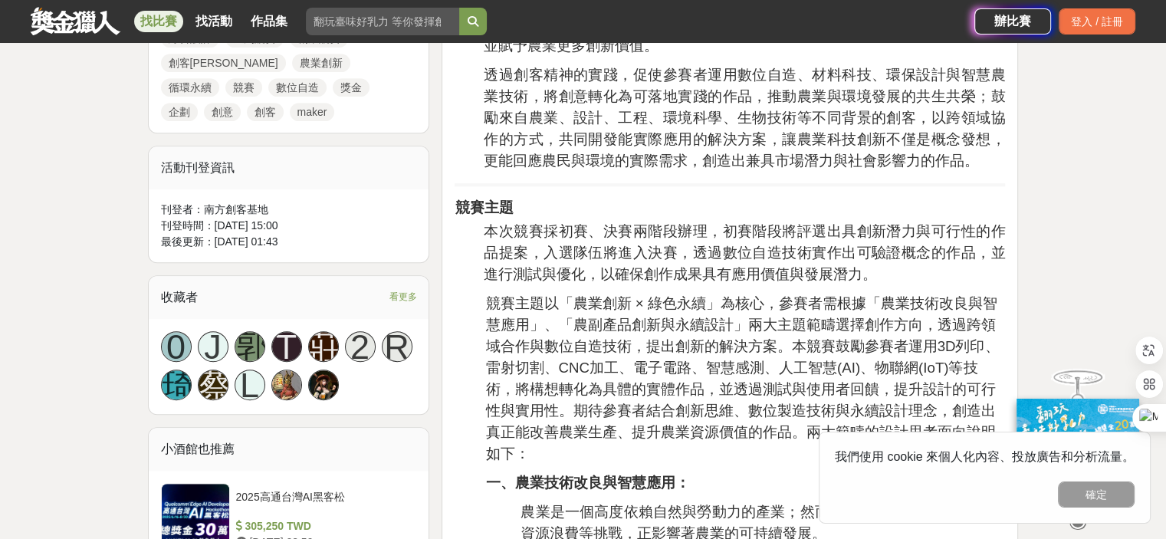
scroll to position [767, 0]
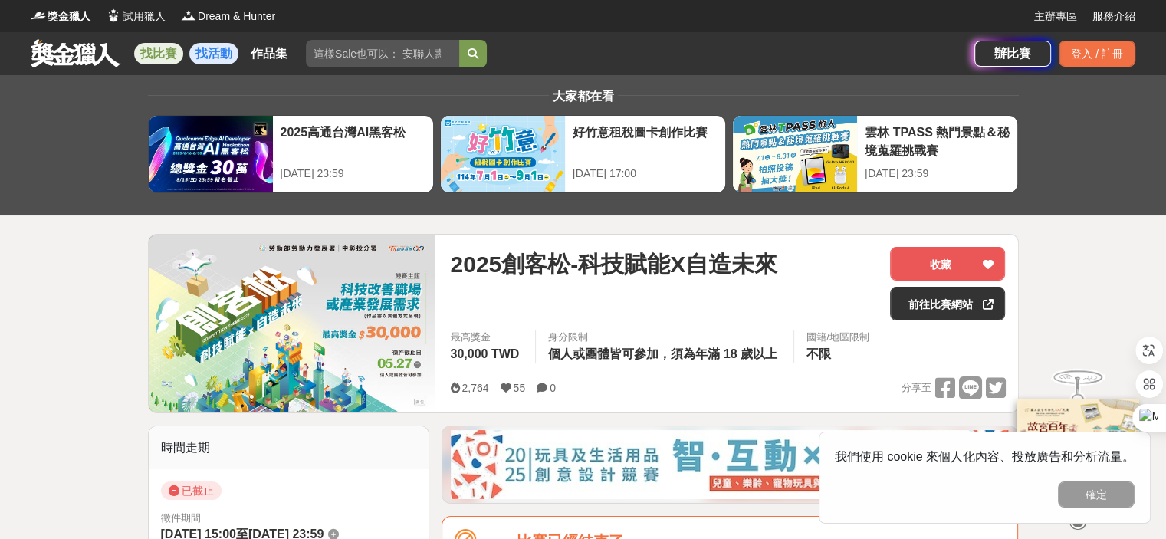
click at [221, 57] on link "找活動" at bounding box center [213, 53] width 49 height 21
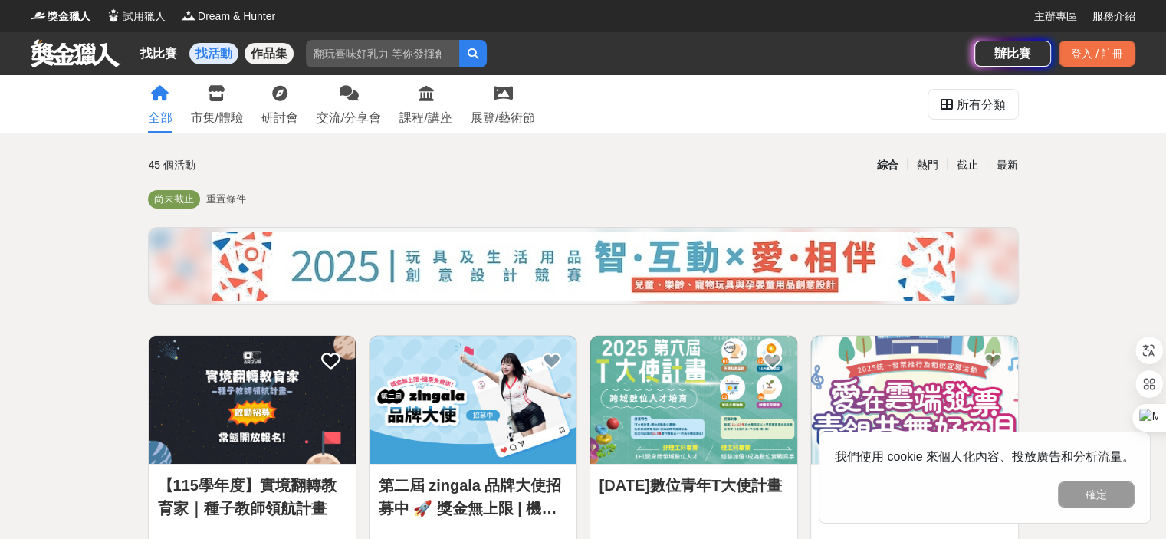
click at [264, 58] on link "作品集" at bounding box center [269, 53] width 49 height 21
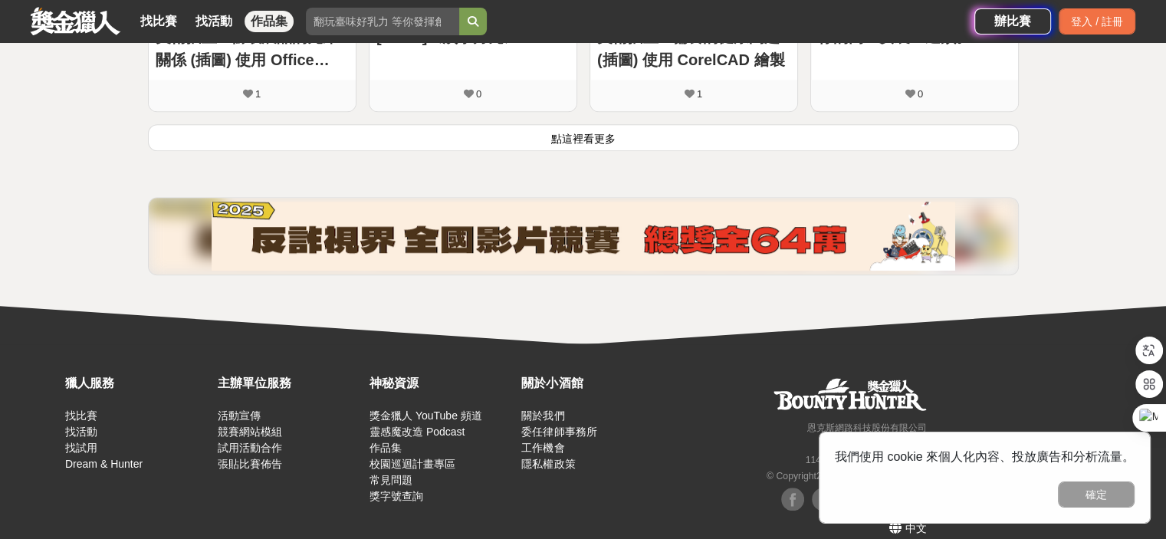
scroll to position [1178, 0]
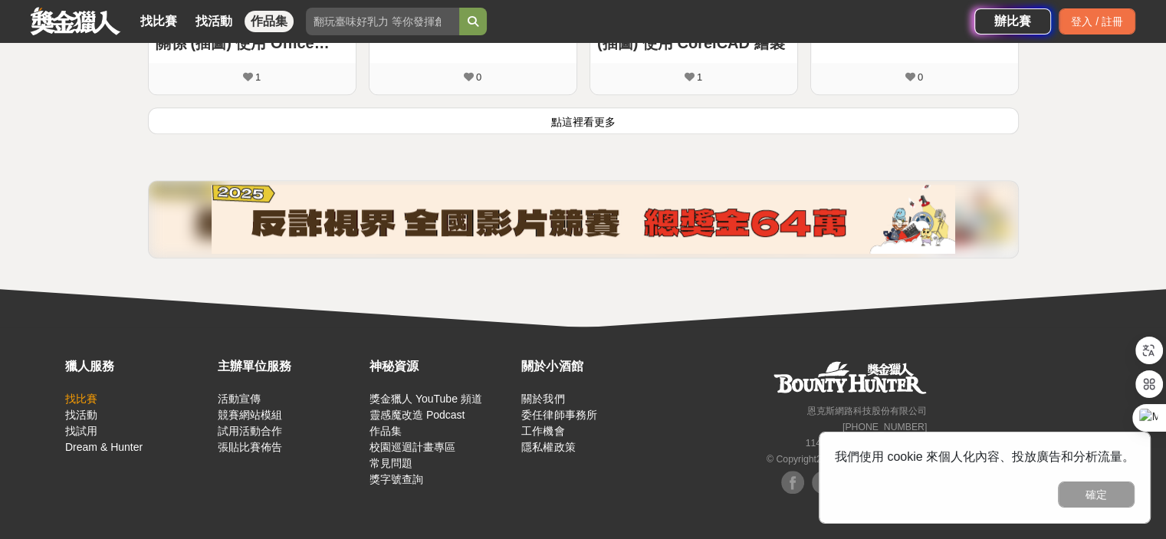
click at [77, 398] on link "找比賽" at bounding box center [81, 399] width 32 height 12
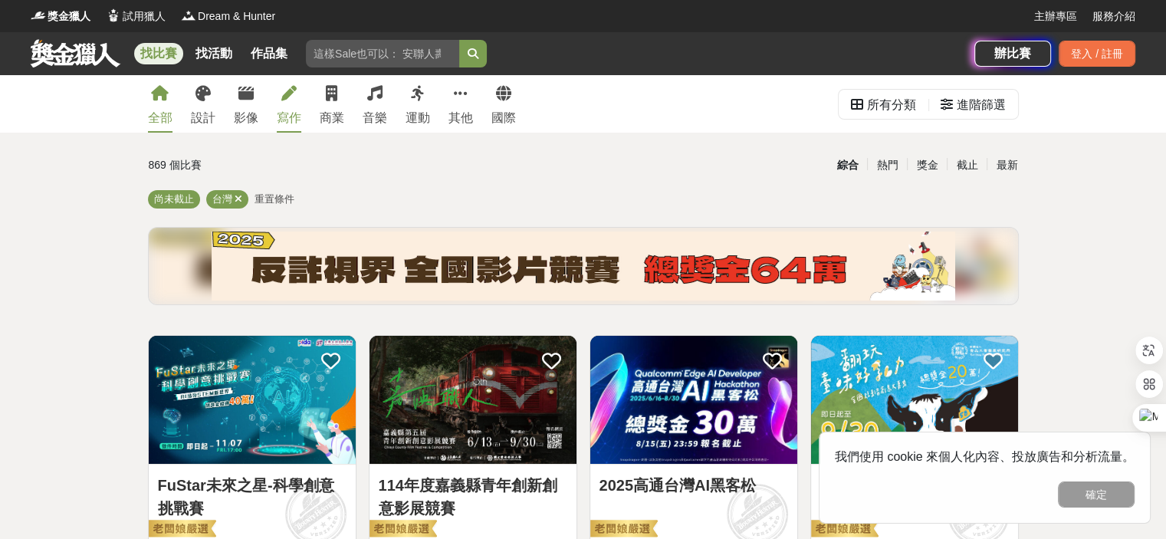
click at [289, 114] on div "寫作" at bounding box center [289, 118] width 25 height 18
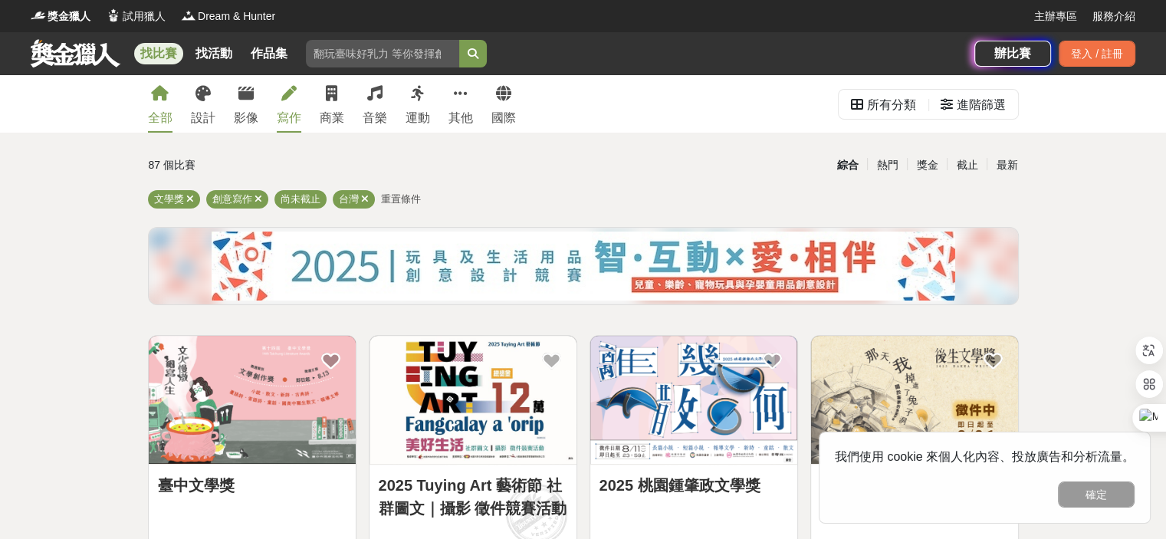
click at [166, 119] on div "全部" at bounding box center [160, 118] width 25 height 18
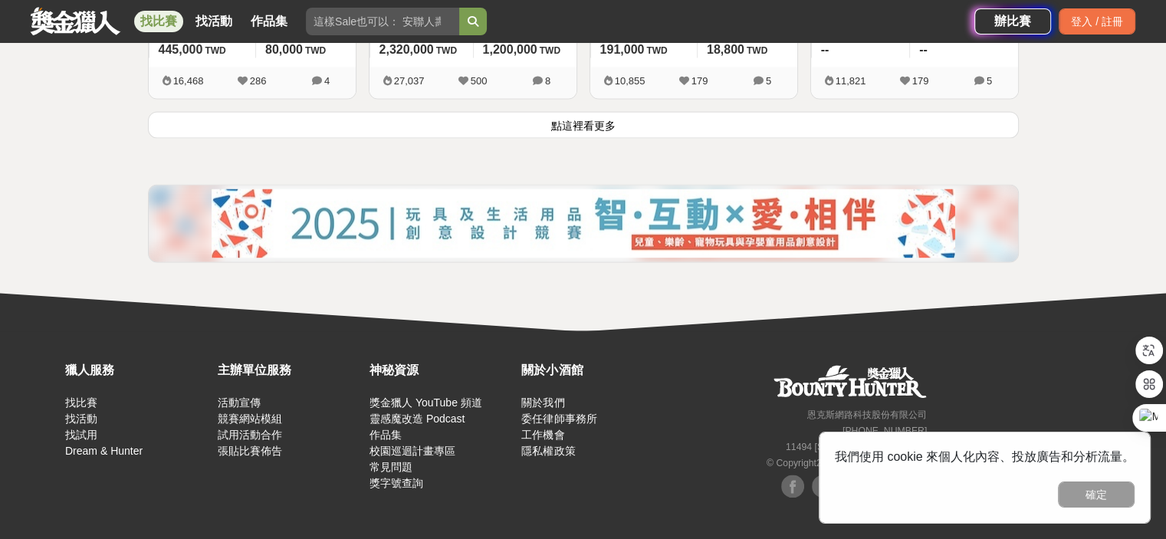
scroll to position [2181, 0]
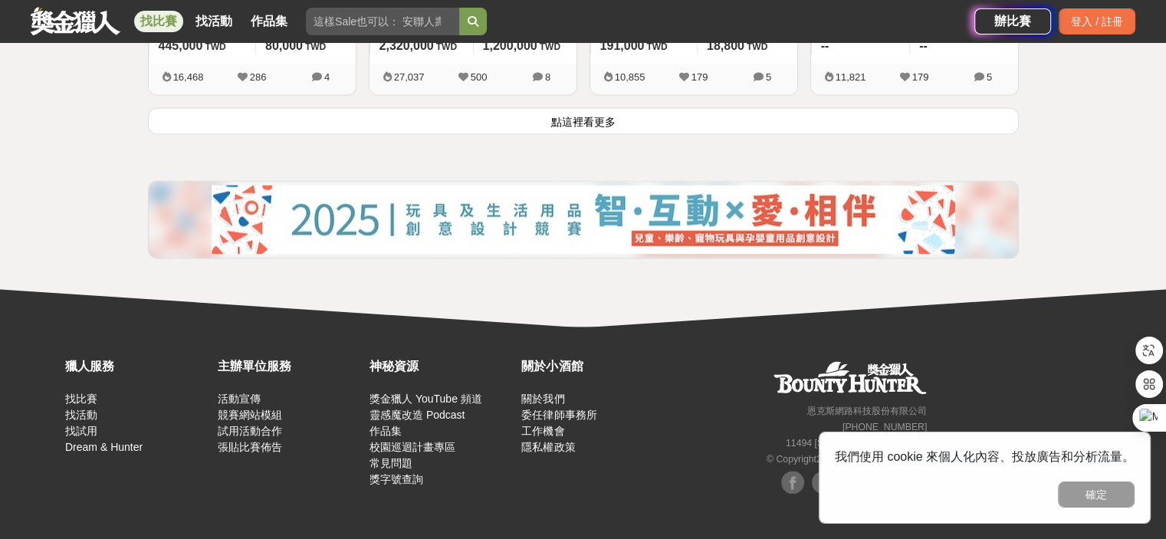
click at [838, 447] on div "我們使用 cookie 來個人化內容、投放廣告和分析流量。 確定" at bounding box center [985, 478] width 332 height 92
click at [1092, 499] on button "確定" at bounding box center [1096, 494] width 77 height 26
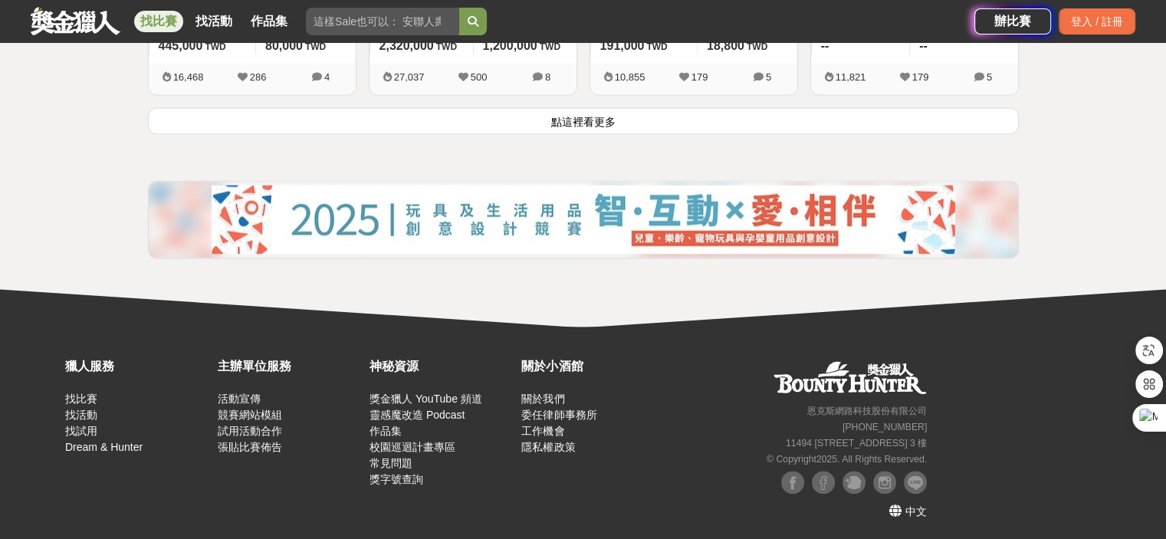
drag, startPoint x: 767, startPoint y: 370, endPoint x: 924, endPoint y: 380, distance: 157.5
click at [924, 380] on div "恩克斯網路科技股份有限公司 +886 2 7730 7613 11494 台北市內湖區民權東路六段 11 巷 37 號 3 樓 © Copyright 202…" at bounding box center [800, 412] width 261 height 110
drag, startPoint x: 798, startPoint y: 409, endPoint x: 925, endPoint y: 410, distance: 126.5
click at [925, 410] on div "恩克斯網路科技股份有限公司 +886 2 7730 7613 11494 台北市內湖區民權東路六段 11 巷 37 號 3 樓 © Copyright 202…" at bounding box center [800, 412] width 261 height 110
copy small "恩克斯網路科技股份有限公司"
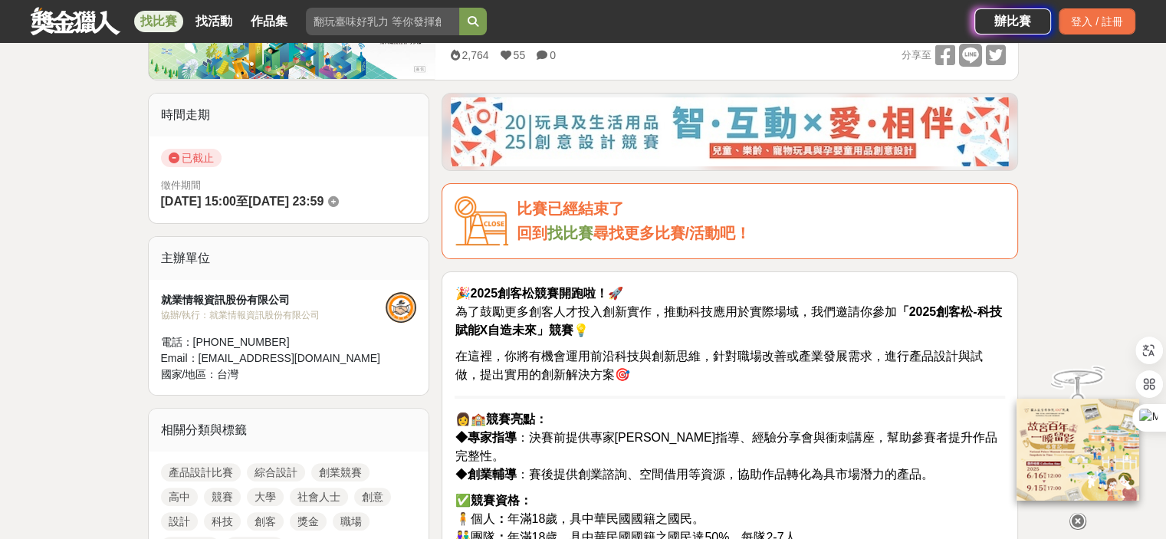
scroll to position [307, 0]
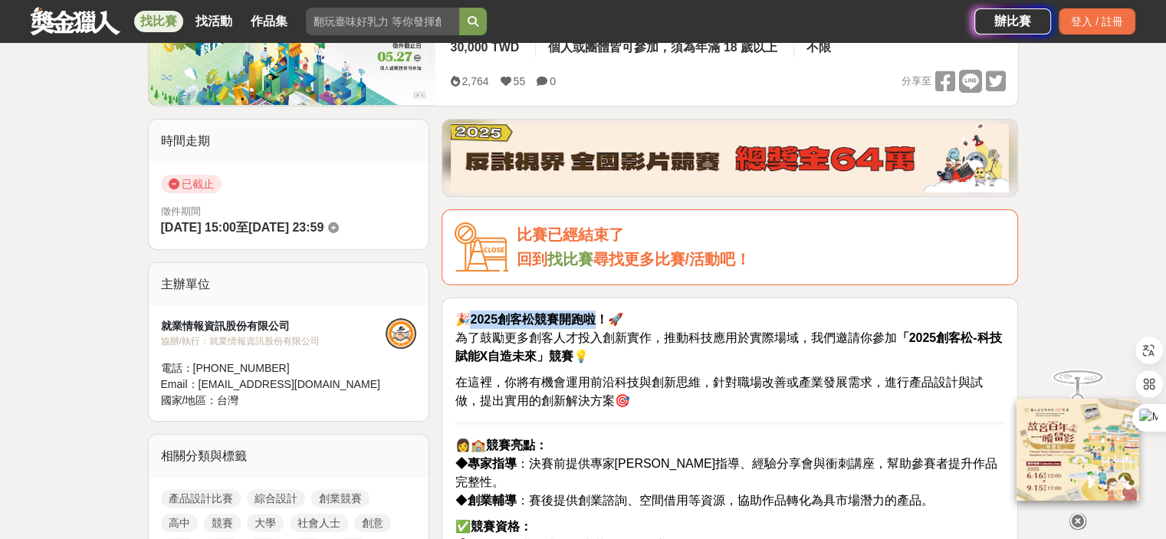
drag, startPoint x: 471, startPoint y: 319, endPoint x: 603, endPoint y: 318, distance: 131.9
click at [603, 318] on span "🎉 2025創客松競賽開跑啦！ 🚀" at bounding box center [539, 319] width 169 height 13
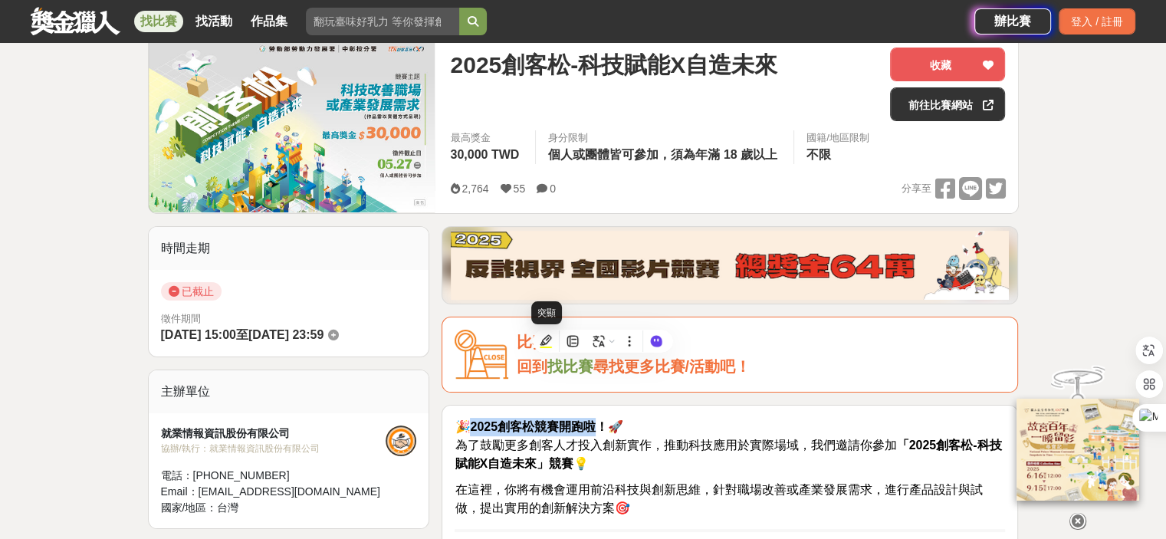
scroll to position [0, 0]
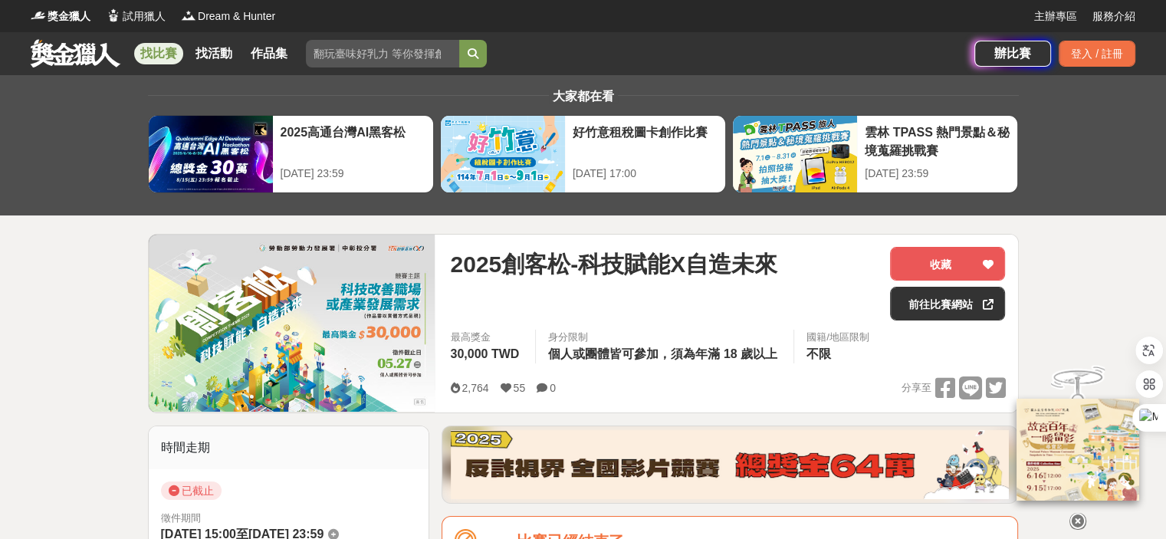
click at [500, 299] on div "2025創客松-科技賦能X自造未來" at bounding box center [664, 284] width 428 height 74
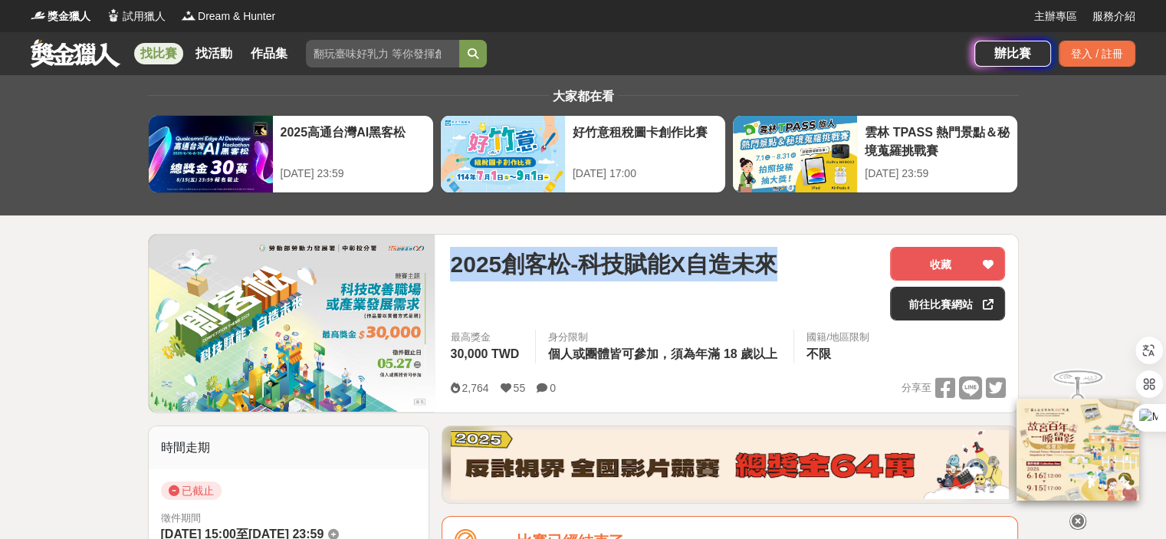
drag, startPoint x: 455, startPoint y: 266, endPoint x: 685, endPoint y: 281, distance: 231.3
click at [685, 281] on div "2025創客松-科技賦能X自造未來" at bounding box center [664, 284] width 428 height 74
copy span "2025創客松-科技賦能X自造未來"
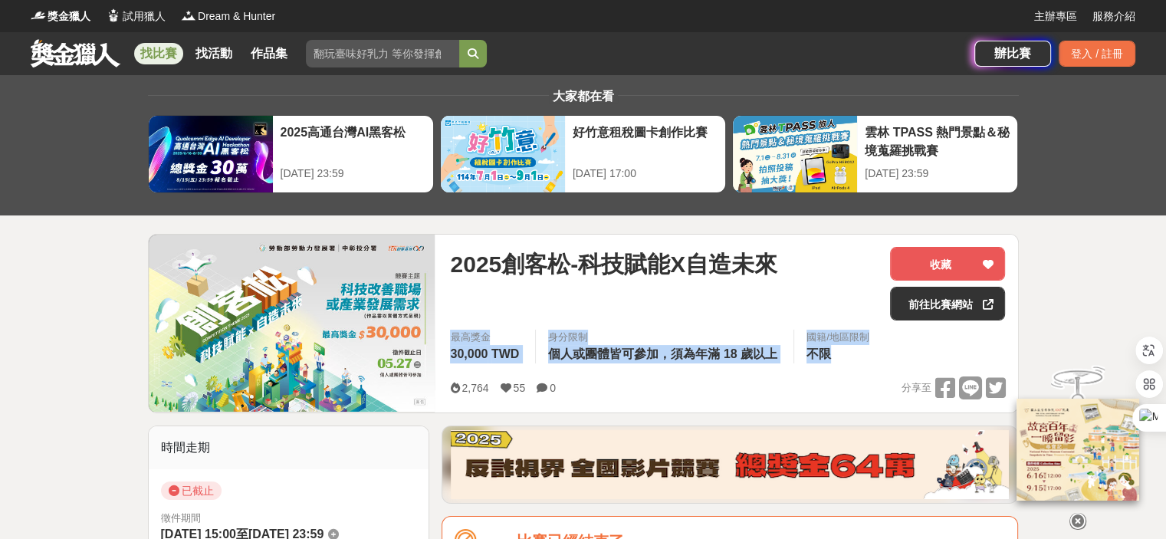
drag, startPoint x: 452, startPoint y: 334, endPoint x: 848, endPoint y: 357, distance: 396.2
click at [848, 357] on div "最高獎金 30,000 TWD 身分限制 個人或團體皆可參加，須為年滿 18 歲以上 國籍/地區限制 不限" at bounding box center [728, 351] width 580 height 43
copy div "最高獎金 30,000 TWD 身分限制 個人或團體皆可參加，須為年滿 18 歲以上 國籍/地區限制 不限"
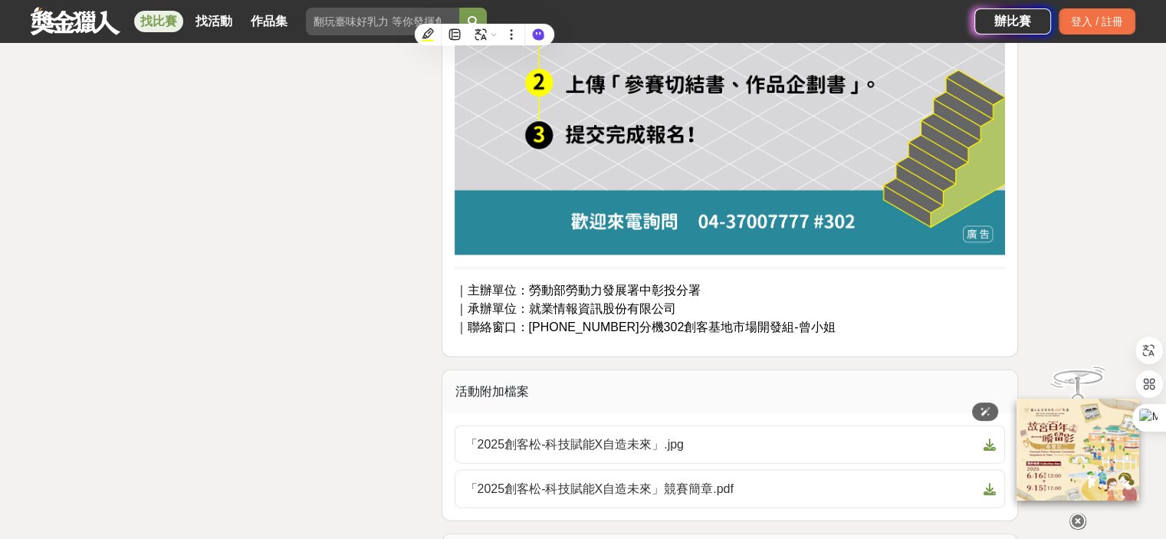
scroll to position [3527, 0]
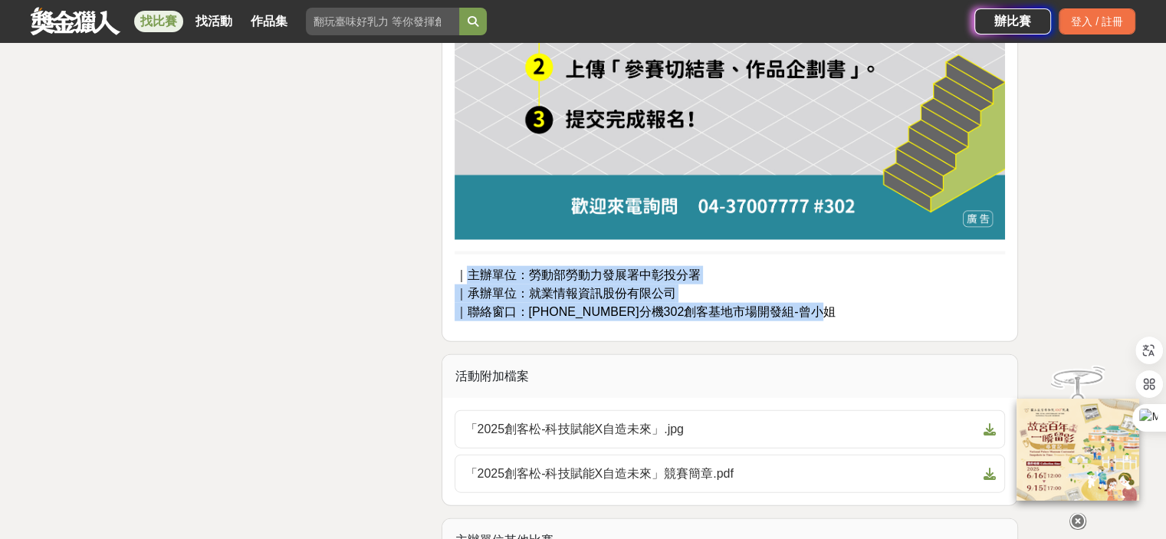
drag, startPoint x: 466, startPoint y: 258, endPoint x: 817, endPoint y: 292, distance: 352.0
click at [817, 292] on p "｜主辦單位：勞動部勞動力發展署中彰投分署 ｜承辦單位：就業情報資訊股份有限公司 ｜聯絡窗口：[PHONE_NUMBER]分機302創客基地市場開發組-曾小姐" at bounding box center [730, 293] width 550 height 55
copy p "主辦單位：勞動部勞動力發展署中彰投分署 ｜承辦單位：就業情報資訊股份有限公司 ｜聯絡窗口：[PHONE_NUMBER]分機302創客基地市場開發組-曾小姐"
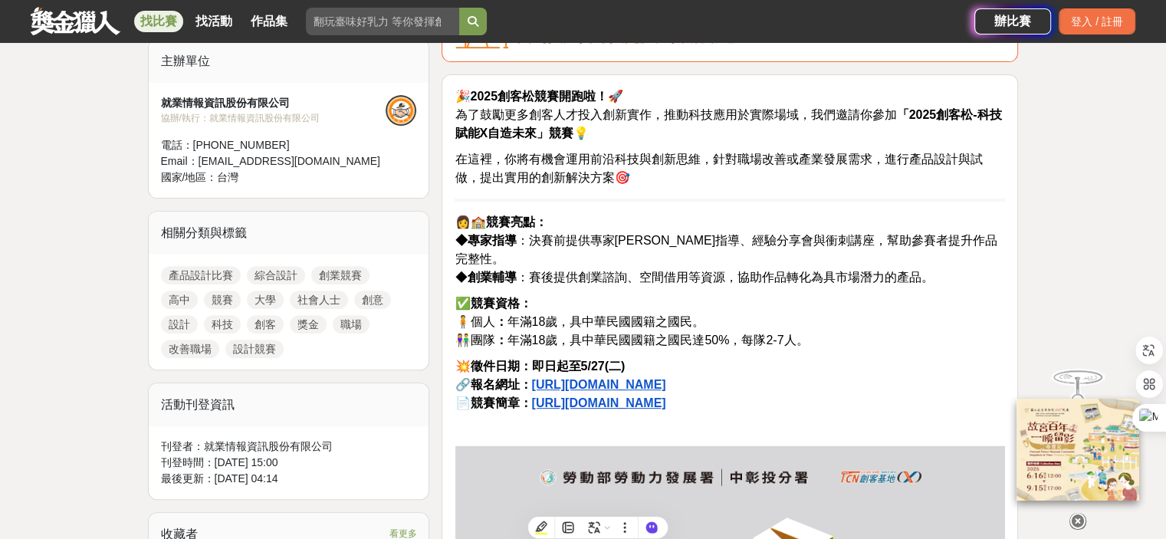
scroll to position [537, 0]
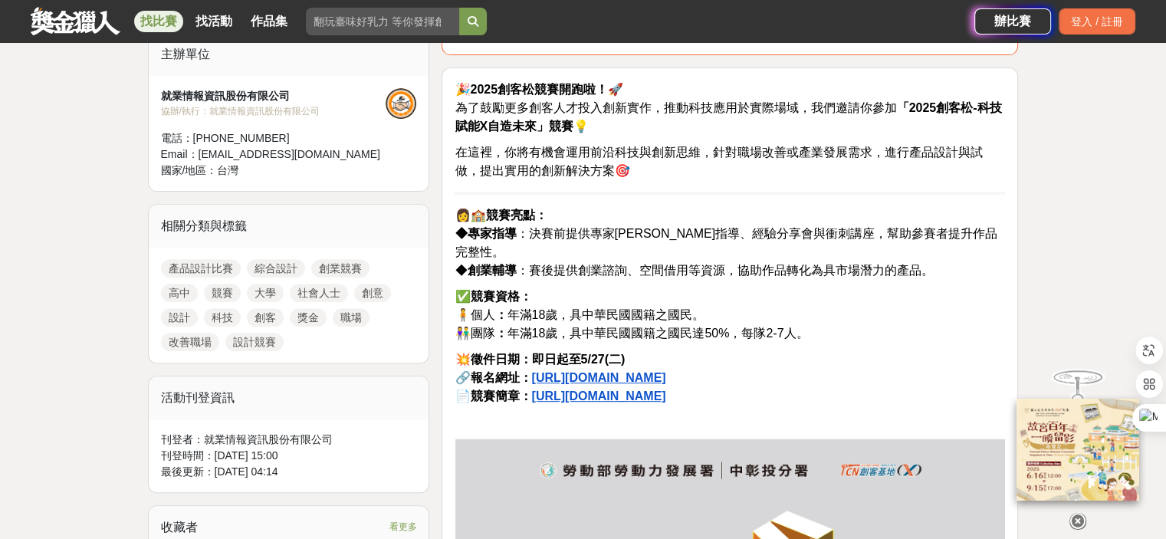
click at [475, 413] on p at bounding box center [730, 421] width 550 height 16
drag, startPoint x: 455, startPoint y: 357, endPoint x: 684, endPoint y: 376, distance: 229.3
click at [684, 376] on p "💥 徵件日期：即日起至5/27(二) 🔗 報名網址： [URL][DOMAIN_NAME] 📄 競賽簡章： [URL][DOMAIN_NAME]" at bounding box center [730, 377] width 550 height 55
click at [455, 353] on span "💥 徵件日期：即日起至5/27(二)" at bounding box center [540, 359] width 170 height 13
drag, startPoint x: 455, startPoint y: 337, endPoint x: 714, endPoint y: 376, distance: 262.2
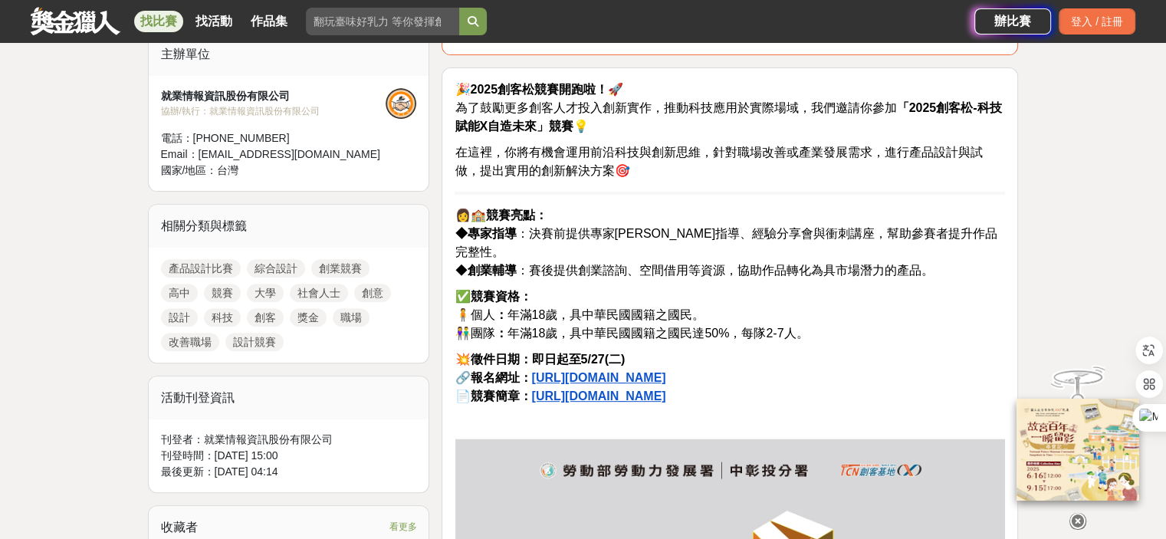
click at [714, 376] on p "💥 徵件日期：即日起至5/27(二) 🔗 報名網址： [URL][DOMAIN_NAME] 📄 競賽簡章： [URL][DOMAIN_NAME]" at bounding box center [730, 377] width 550 height 55
copy p "💥 徵件日期：即日起至5/27(二) 🔗 報名網址： [URL][DOMAIN_NAME] 📄 競賽簡章： [URL][DOMAIN_NAME]"
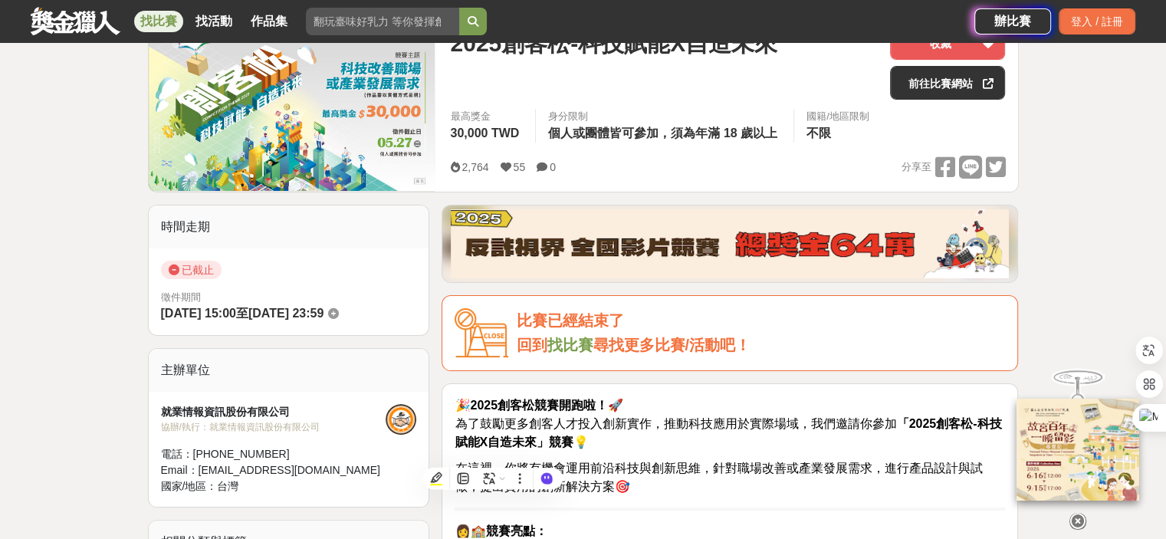
scroll to position [0, 0]
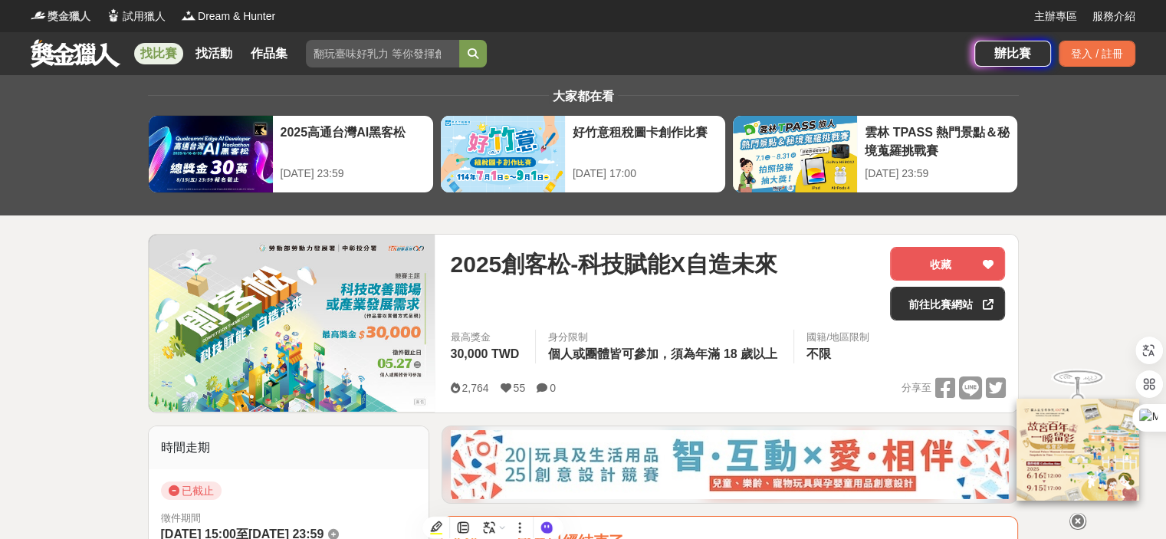
click at [70, 15] on span "獎金獵人" at bounding box center [69, 16] width 43 height 16
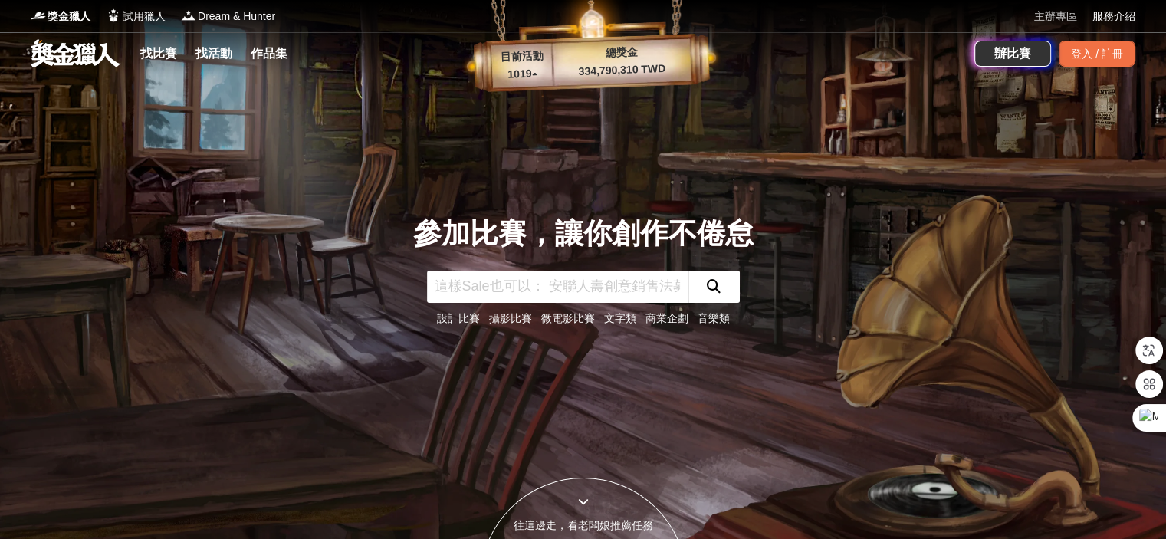
click at [1052, 12] on link "主辦專區" at bounding box center [1055, 16] width 43 height 16
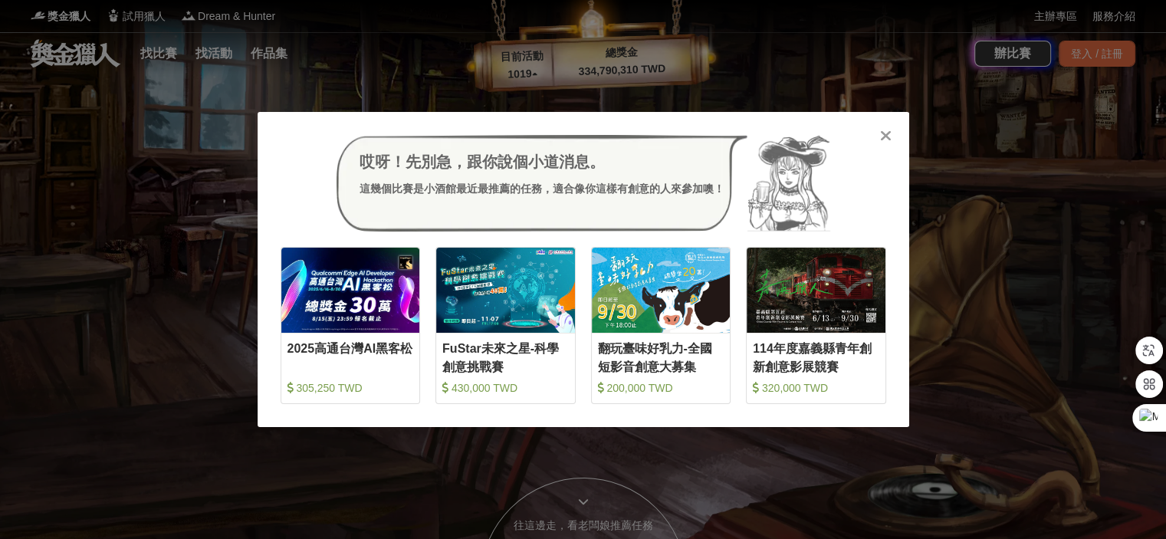
click at [886, 136] on icon at bounding box center [886, 135] width 12 height 15
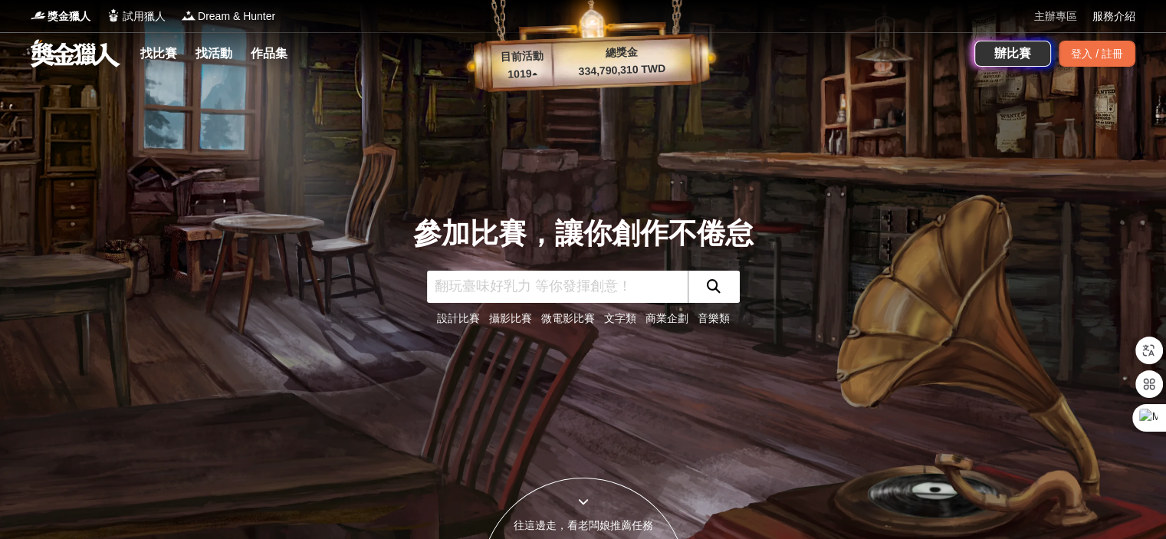
click at [1056, 18] on link "主辦專區" at bounding box center [1055, 16] width 43 height 16
click at [1112, 14] on link "服務介紹" at bounding box center [1114, 16] width 43 height 16
